Goal: Book appointment/travel/reservation

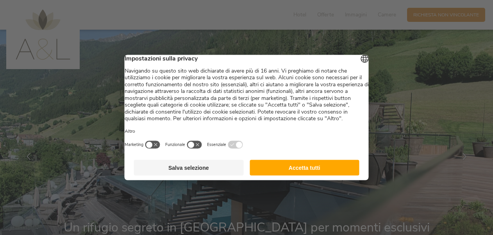
click at [298, 174] on button "Accetta tutti" at bounding box center [305, 168] width 110 height 16
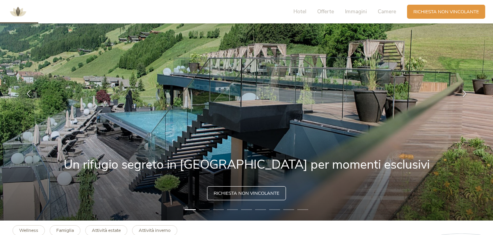
scroll to position [39, 0]
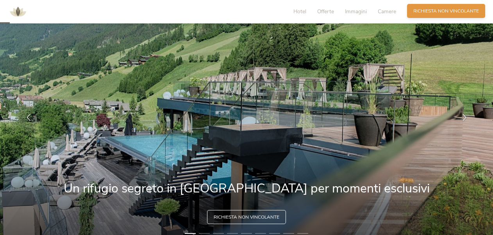
click at [439, 10] on span "Richiesta non vincolante" at bounding box center [446, 11] width 66 height 7
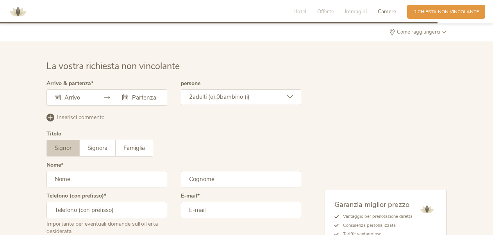
scroll to position [1937, 0]
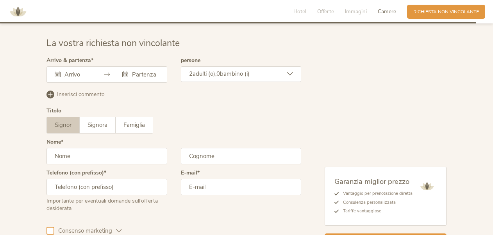
click at [89, 71] on input "text" at bounding box center [77, 75] width 29 height 8
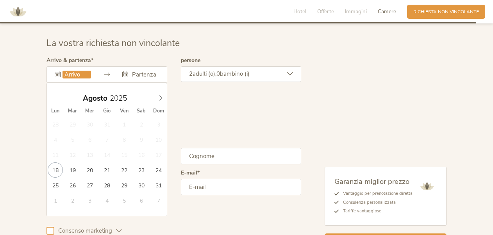
click at [158, 96] on div "Agosto 2025" at bounding box center [107, 98] width 120 height 15
click at [161, 95] on icon at bounding box center [160, 97] width 5 height 5
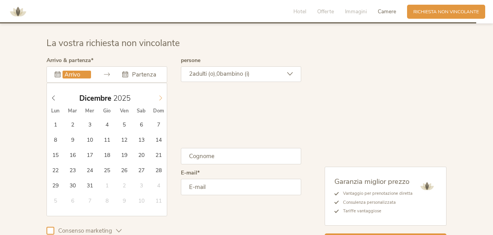
type input "2026"
click at [161, 95] on icon at bounding box center [160, 97] width 5 height 5
type input "22.02.2026"
type input "2026"
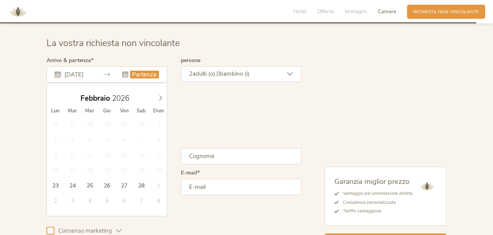
click at [89, 71] on input "22.02.2026" at bounding box center [77, 75] width 29 height 8
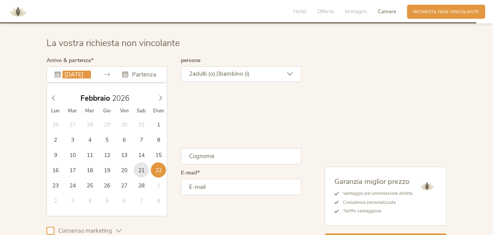
type input "21.02.2026"
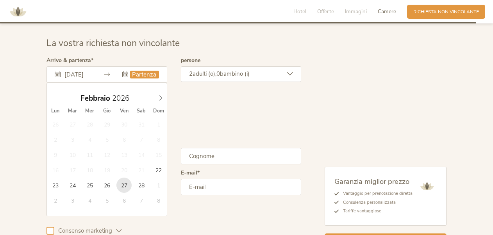
type input "27.02.2026"
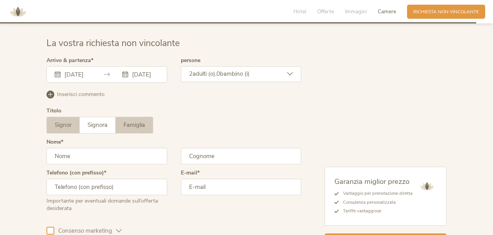
click at [127, 121] on span "Famiglia" at bounding box center [133, 125] width 21 height 8
click at [122, 148] on input "text" at bounding box center [107, 156] width 121 height 16
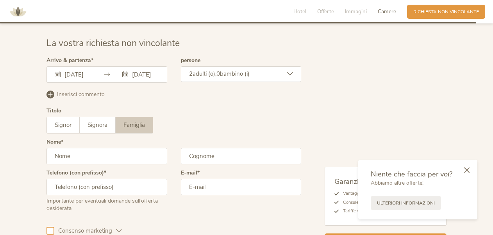
type input "Marzio"
type input "Rucconi"
type input "+39393895718226"
type input "marzio.rucconi@gmail.com"
click at [74, 180] on input "+39393895718226" at bounding box center [107, 187] width 121 height 16
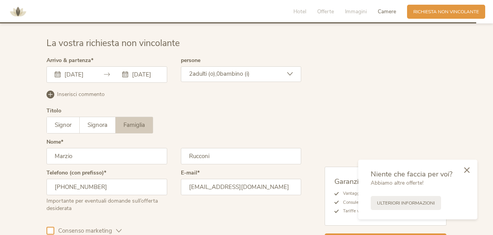
click at [72, 180] on input "+39393895718226" at bounding box center [107, 187] width 121 height 16
type input "+393895718226"
click at [276, 108] on div "Titolo Signor Signora Famiglia Signor Signora Famiglia" at bounding box center [174, 123] width 255 height 31
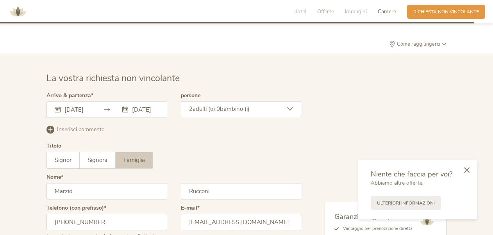
scroll to position [1888, 0]
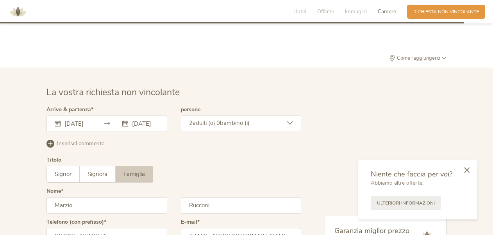
click at [249, 119] on span "bambino (i)" at bounding box center [235, 123] width 30 height 8
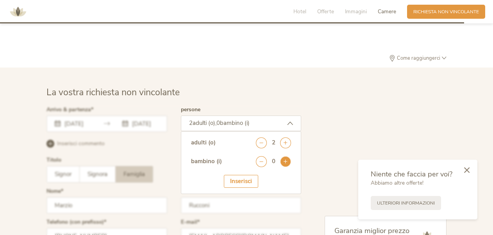
click at [288, 156] on icon at bounding box center [285, 161] width 11 height 11
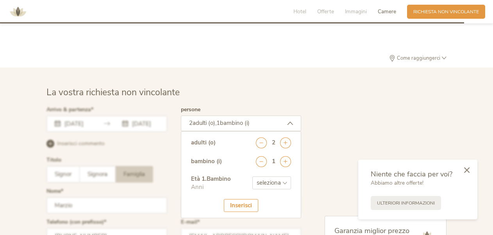
click at [261, 177] on select "seleziona 0 1 2 3 4 5 6 7 8 9 10 11 12 13 14 15 16 17" at bounding box center [271, 183] width 39 height 13
select select "3"
click at [252, 177] on select "seleziona 0 1 2 3 4 5 6 7 8 9 10 11 12 13 14 15 16 17" at bounding box center [271, 183] width 39 height 13
click at [244, 199] on div "Inserisci" at bounding box center [241, 205] width 34 height 13
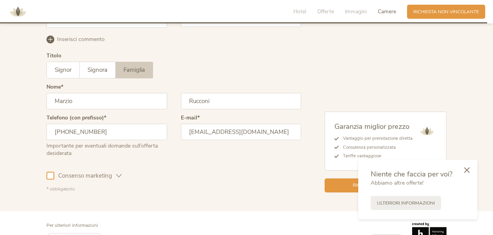
scroll to position [2005, 0]
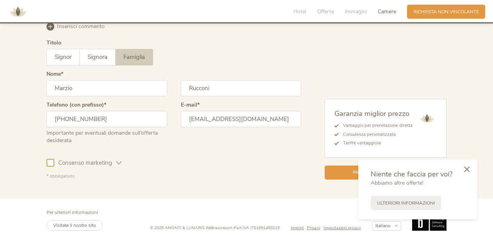
click at [470, 168] on div at bounding box center [466, 170] width 21 height 22
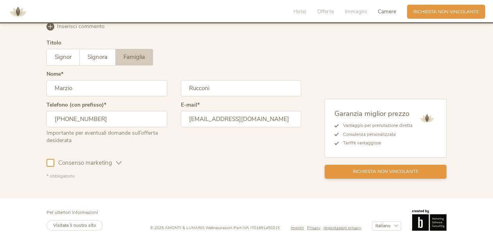
click at [390, 168] on span "Richiesta non vincolante" at bounding box center [386, 171] width 66 height 7
